Goal: Register for event/course

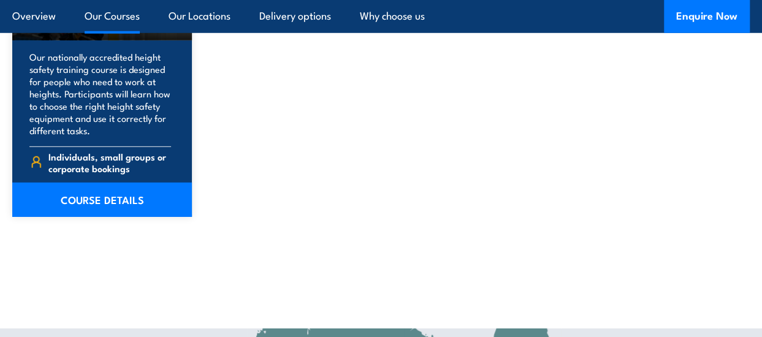
scroll to position [1718, 0]
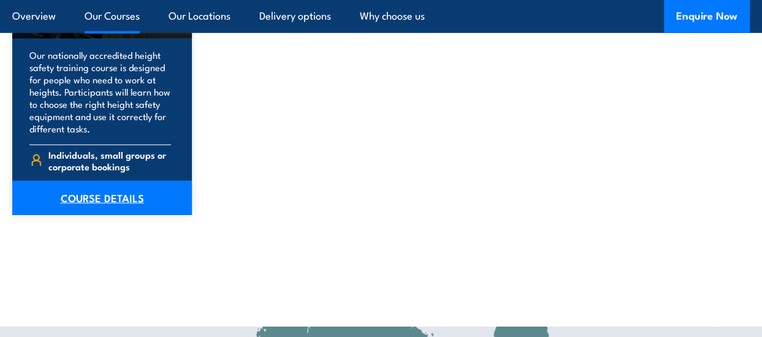
click at [99, 195] on link "COURSE DETAILS" at bounding box center [102, 198] width 180 height 34
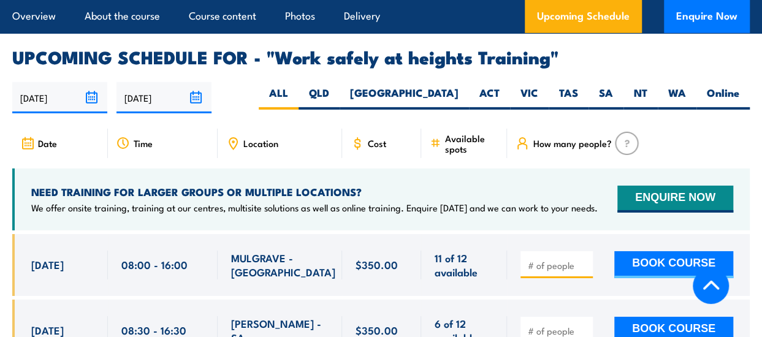
scroll to position [1902, 0]
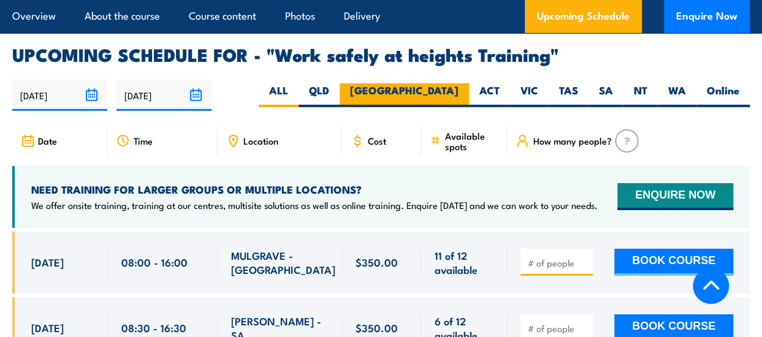
click at [450, 83] on label "[GEOGRAPHIC_DATA]" at bounding box center [404, 95] width 129 height 24
click at [459, 83] on input "[GEOGRAPHIC_DATA]" at bounding box center [463, 87] width 8 height 8
radio input "true"
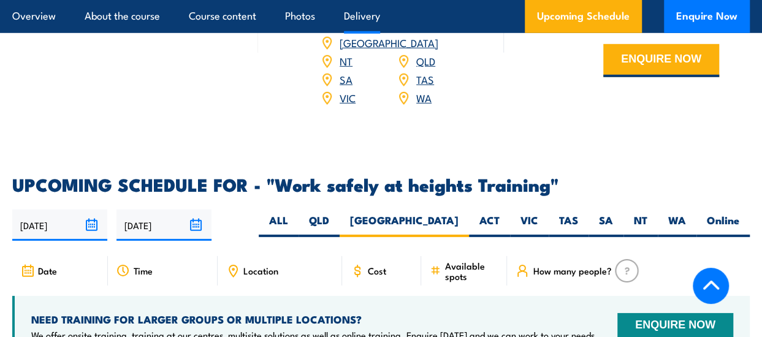
scroll to position [1683, 0]
